Goal: Book appointment/travel/reservation

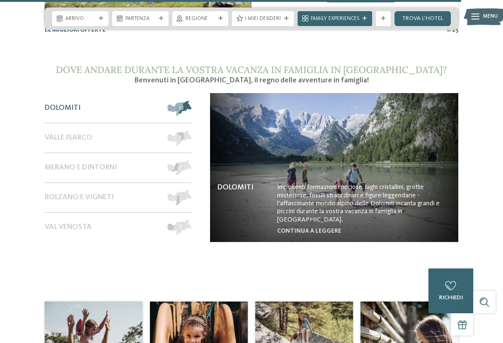
scroll to position [3025, 0]
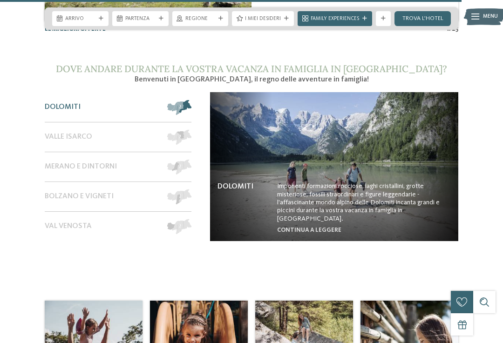
click at [98, 122] on div "Valle Isarco" at bounding box center [102, 136] width 115 height 29
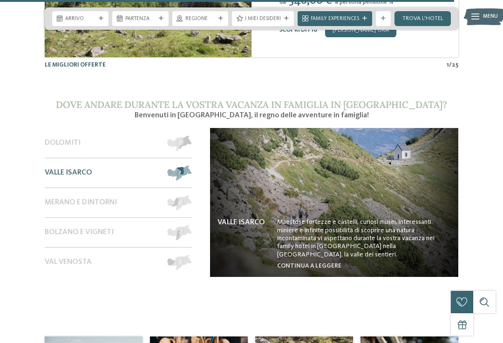
scroll to position [2987, 0]
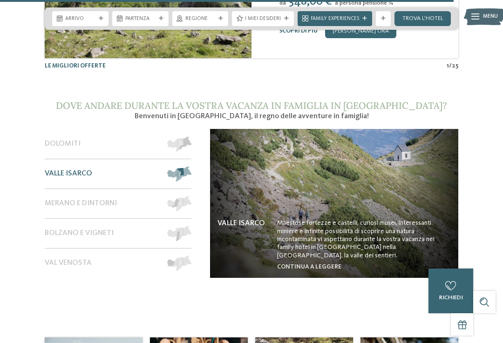
click at [330, 231] on img at bounding box center [334, 203] width 248 height 149
click at [353, 194] on img at bounding box center [334, 203] width 248 height 149
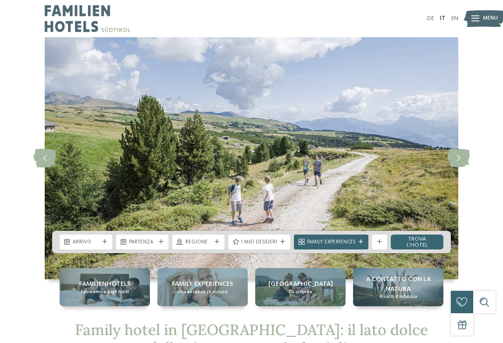
click at [454, 161] on icon at bounding box center [458, 158] width 23 height 19
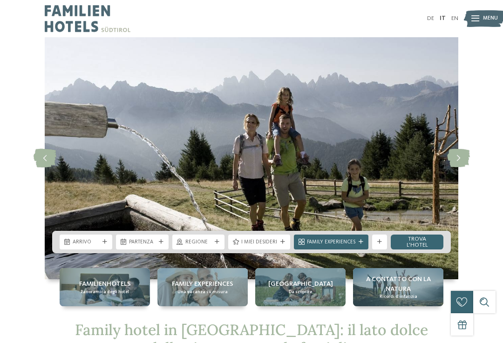
click at [460, 164] on icon at bounding box center [458, 158] width 23 height 19
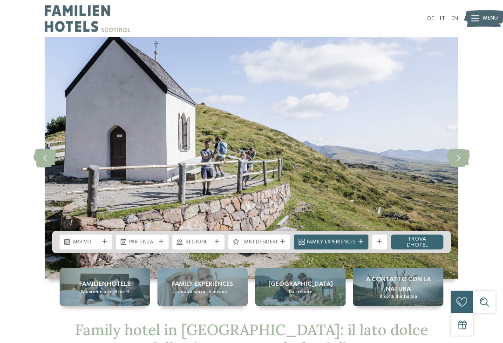
click at [456, 163] on icon at bounding box center [458, 158] width 23 height 19
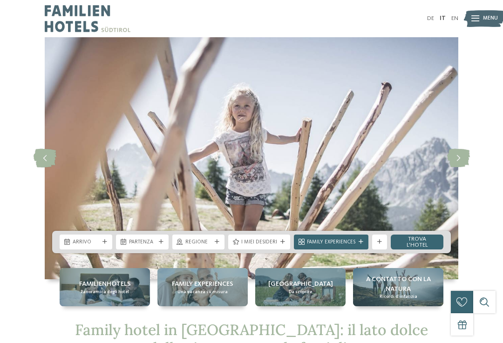
click at [455, 162] on icon at bounding box center [458, 158] width 23 height 19
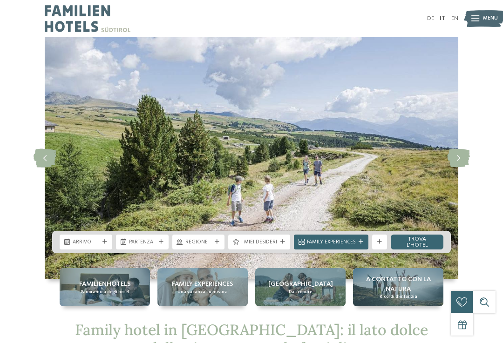
click at [457, 159] on icon at bounding box center [458, 158] width 23 height 19
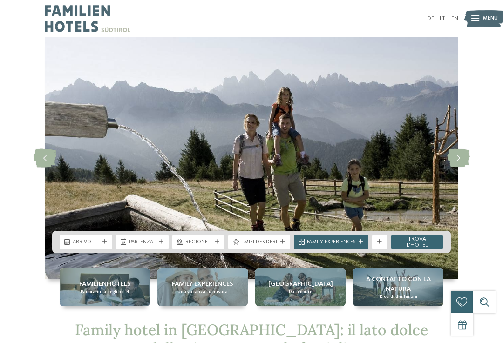
click at [458, 157] on icon at bounding box center [458, 158] width 23 height 19
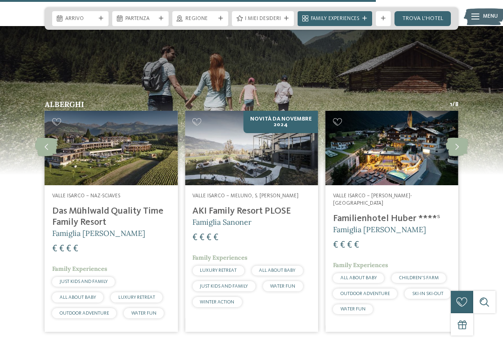
scroll to position [1050, 0]
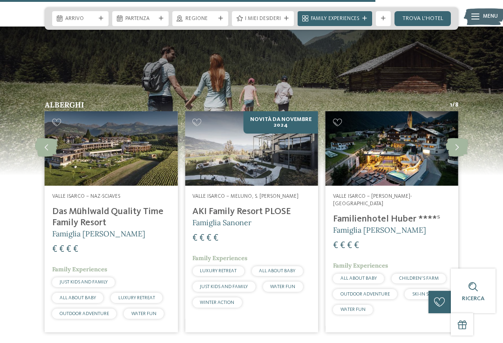
click at [460, 138] on icon at bounding box center [456, 147] width 23 height 19
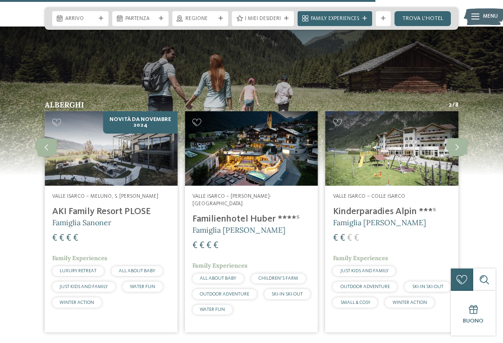
click at [457, 138] on icon at bounding box center [456, 147] width 23 height 19
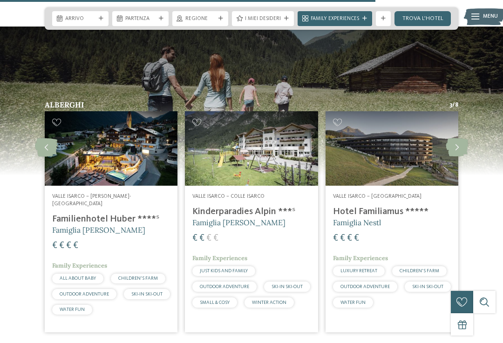
click at [457, 138] on icon at bounding box center [456, 147] width 23 height 19
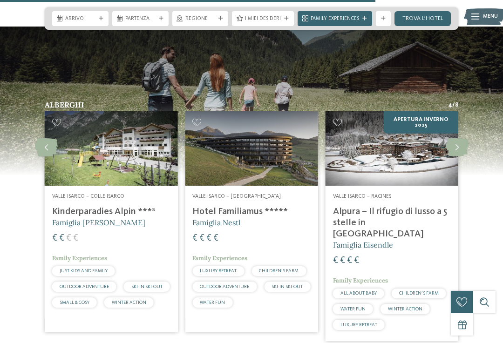
click at [457, 138] on icon at bounding box center [456, 147] width 23 height 19
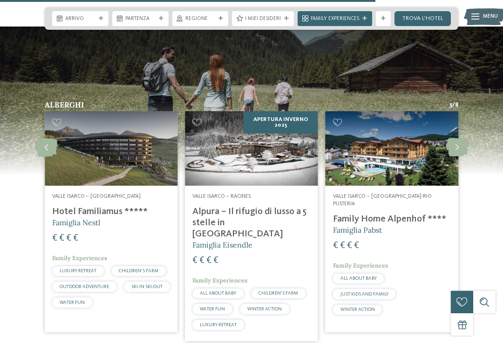
click at [458, 138] on icon at bounding box center [456, 147] width 23 height 19
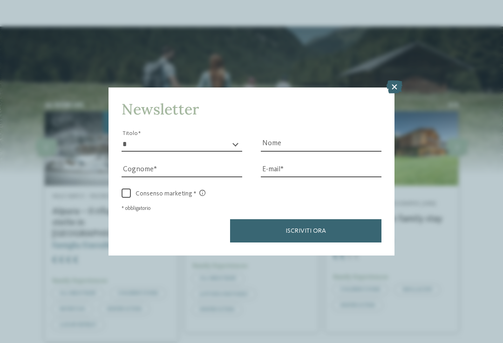
click at [466, 94] on div "Newsletter * ****** ******* ******** ****** Titolo Nome Cognome Fax" at bounding box center [251, 171] width 503 height 343
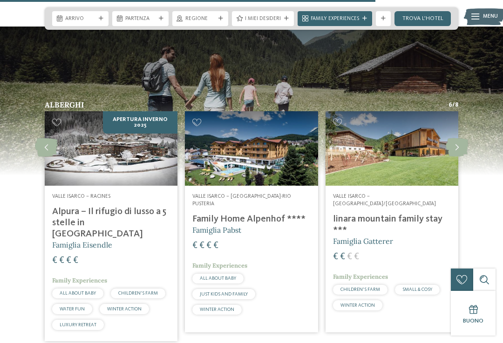
click at [381, 50] on img at bounding box center [251, 100] width 503 height 149
click at [460, 138] on icon at bounding box center [456, 147] width 23 height 19
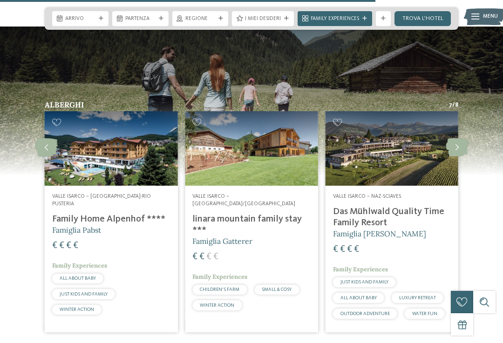
click at [450, 138] on icon at bounding box center [456, 147] width 23 height 19
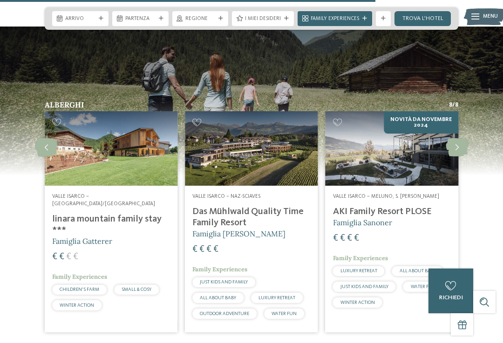
click at [457, 138] on icon at bounding box center [456, 147] width 23 height 19
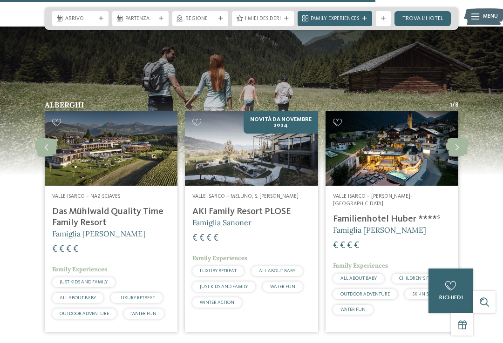
click at [461, 138] on icon at bounding box center [456, 147] width 23 height 19
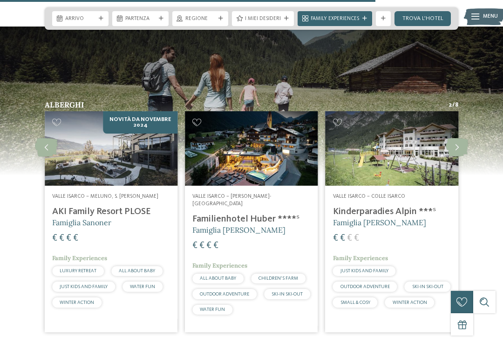
click at [462, 138] on icon at bounding box center [456, 147] width 23 height 19
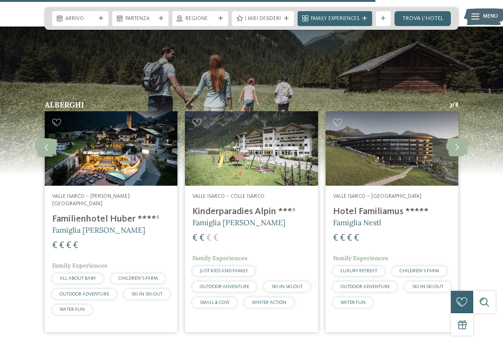
click at [458, 138] on icon at bounding box center [456, 147] width 23 height 19
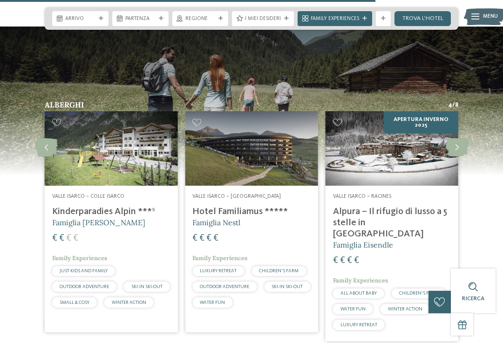
click at [455, 138] on icon at bounding box center [456, 147] width 23 height 19
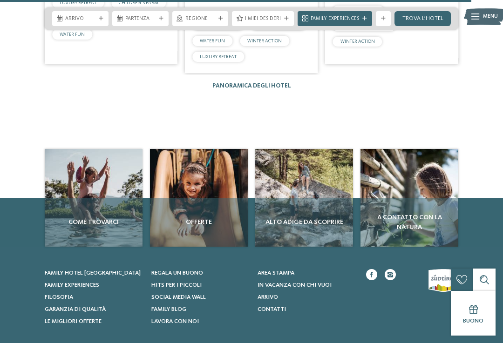
scroll to position [1318, 0]
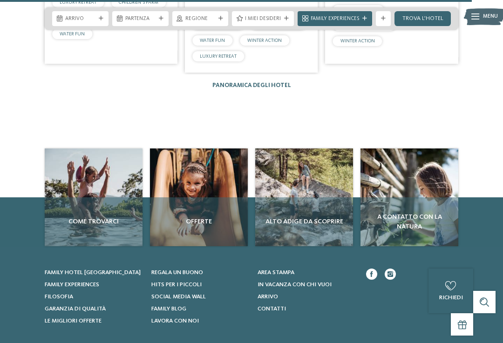
click at [201, 197] on div "Offerte" at bounding box center [199, 221] width 98 height 49
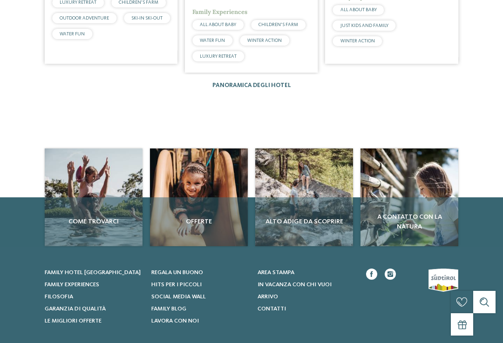
scroll to position [0, 0]
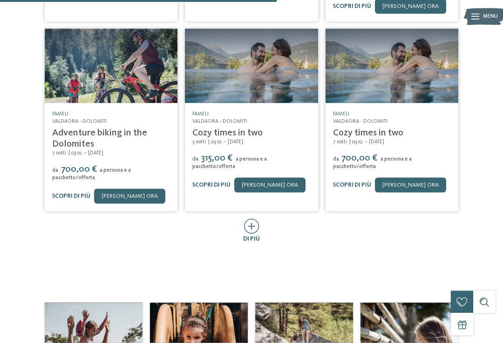
scroll to position [349, 0]
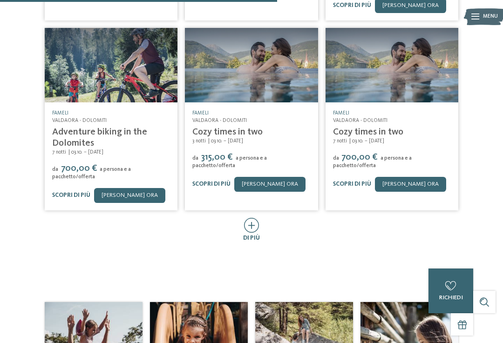
click at [502, 170] on div "3 notti da" at bounding box center [251, 38] width 503 height 409
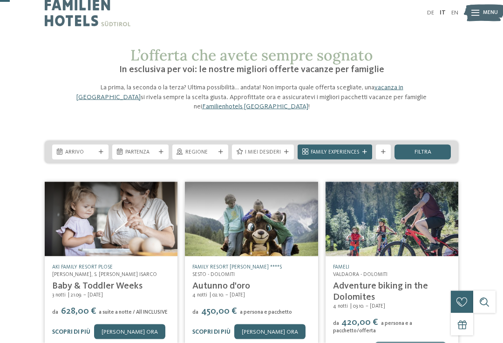
scroll to position [0, 0]
